Goal: Book appointment/travel/reservation

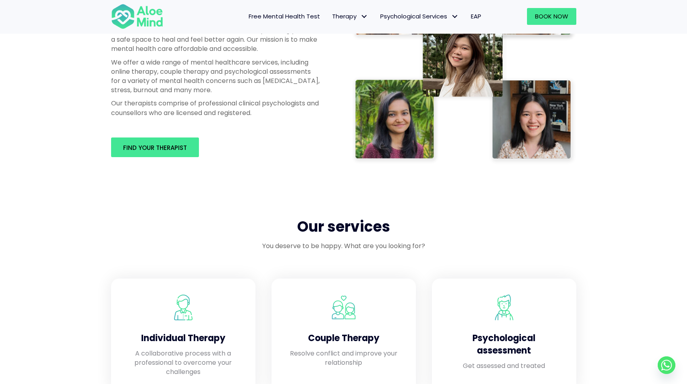
scroll to position [475, 0]
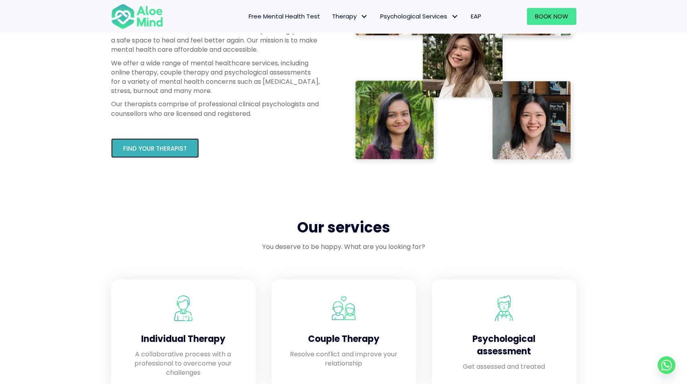
click at [181, 150] on span "Find your therapist" at bounding box center [155, 148] width 64 height 8
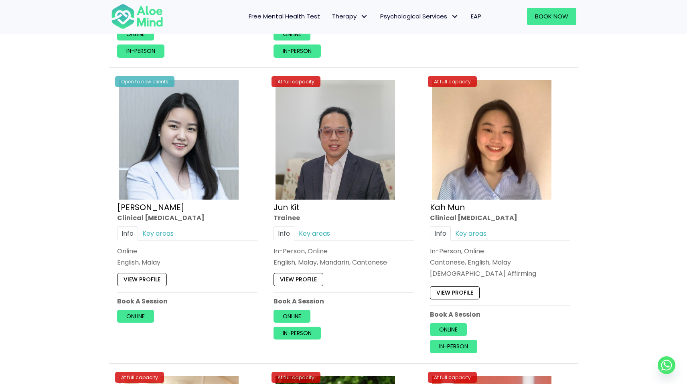
scroll to position [2484, 0]
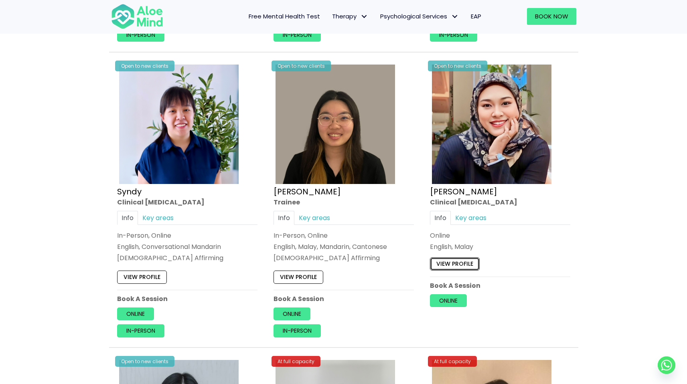
click at [442, 266] on link "View profile" at bounding box center [455, 264] width 50 height 13
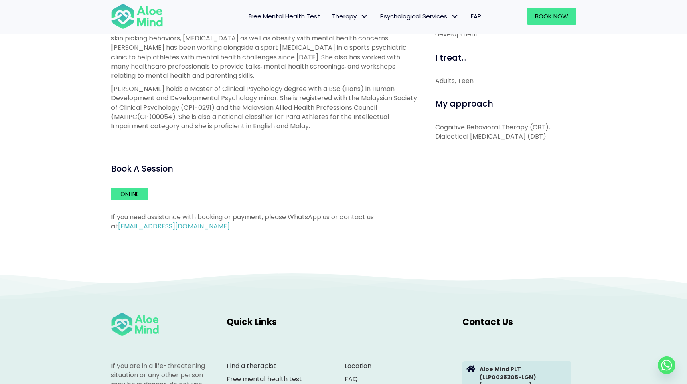
scroll to position [137, 0]
